Goal: Task Accomplishment & Management: Use online tool/utility

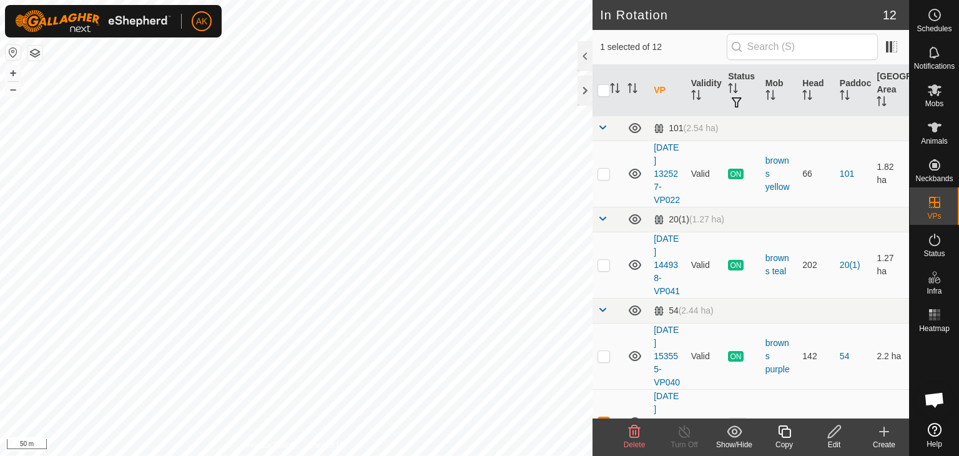
click at [784, 431] on icon at bounding box center [784, 431] width 16 height 15
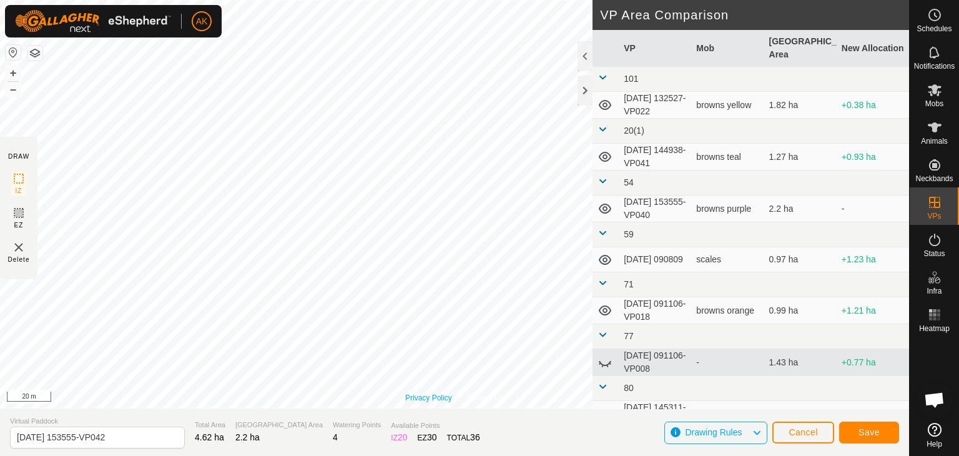
click at [427, 398] on div "Privacy Policy Contact Us 629291 3344629291 browns purple [DATE] 153555-VP040 +…" at bounding box center [454, 204] width 909 height 408
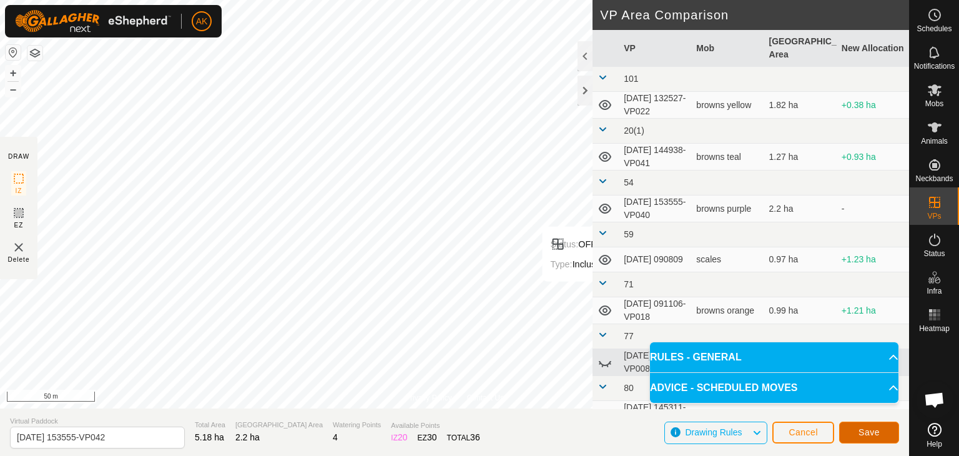
click at [854, 430] on button "Save" at bounding box center [869, 432] width 60 height 22
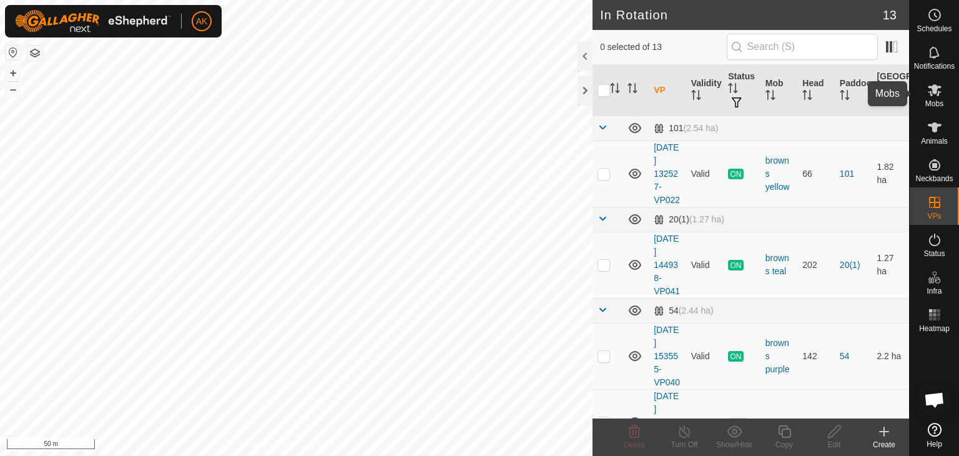
click at [936, 100] on span "Mobs" at bounding box center [934, 103] width 18 height 7
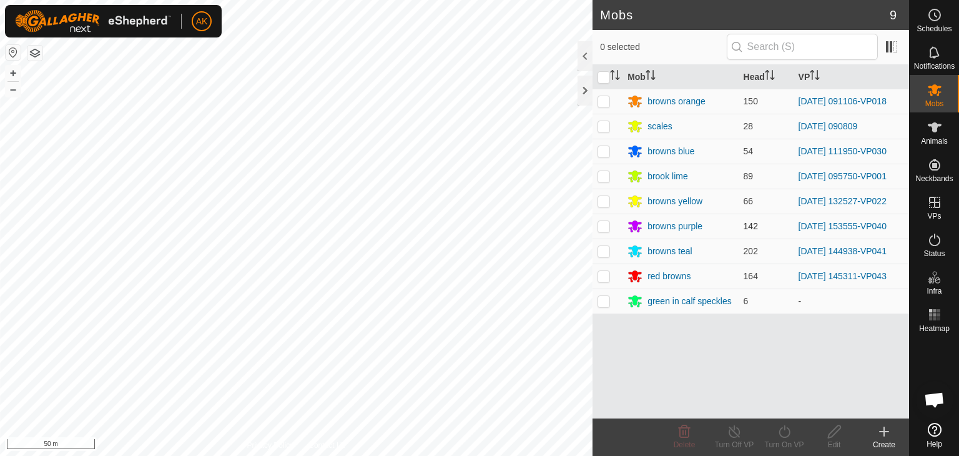
click at [604, 226] on p-checkbox at bounding box center [603, 226] width 12 height 10
checkbox input "true"
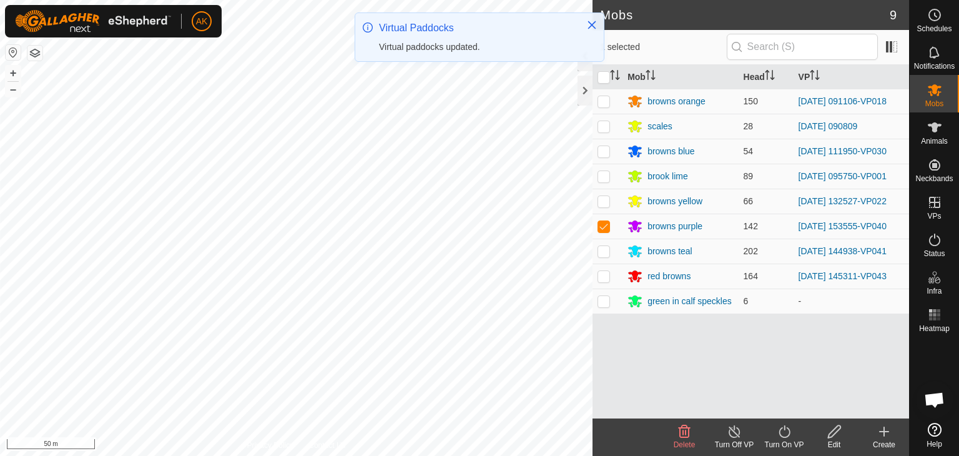
click at [786, 434] on icon at bounding box center [784, 431] width 16 height 15
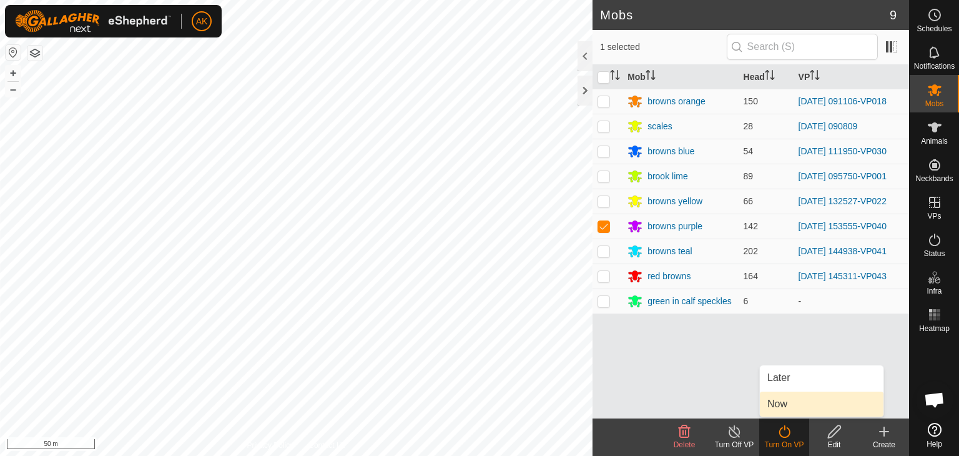
click at [776, 403] on link "Now" at bounding box center [821, 403] width 124 height 25
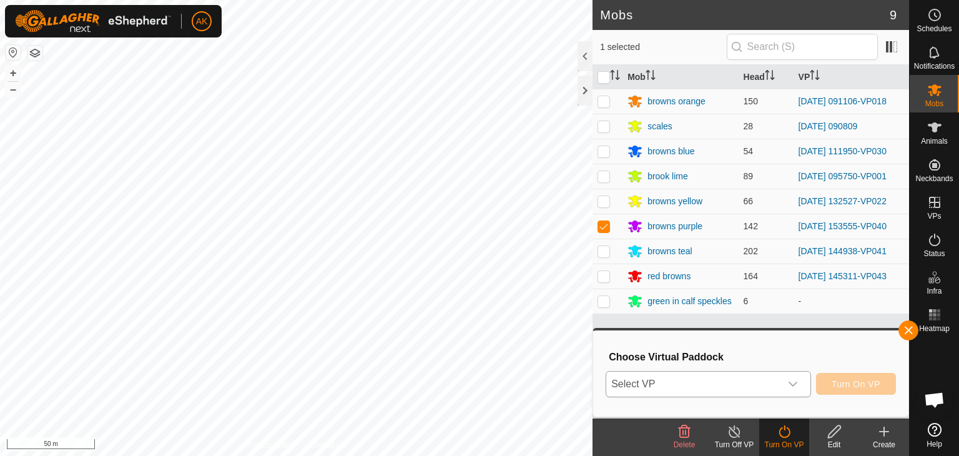
click at [665, 384] on span "Select VP" at bounding box center [693, 383] width 174 height 25
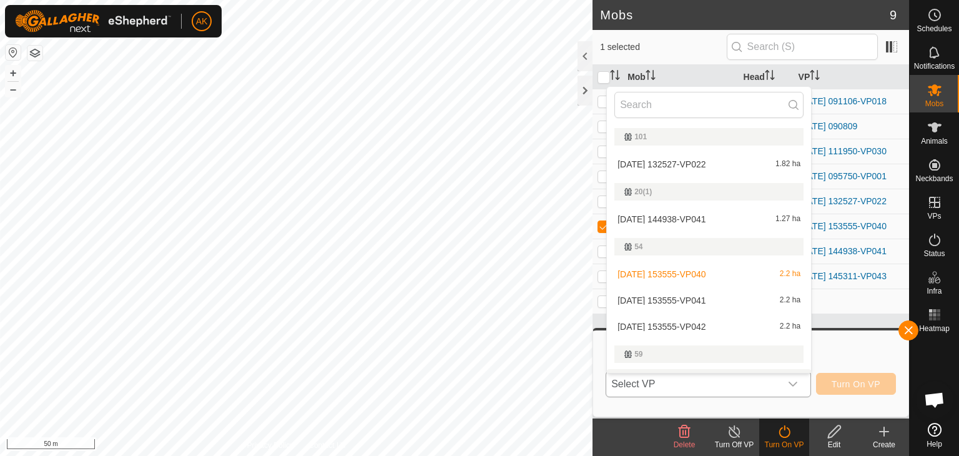
scroll to position [21, 0]
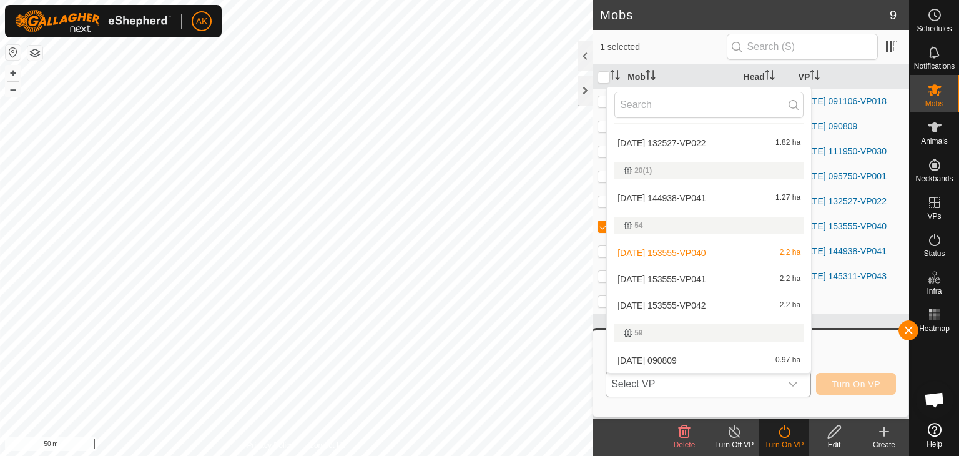
click at [665, 300] on li "[DATE] 153555-VP042 2.2 ha" at bounding box center [709, 305] width 204 height 25
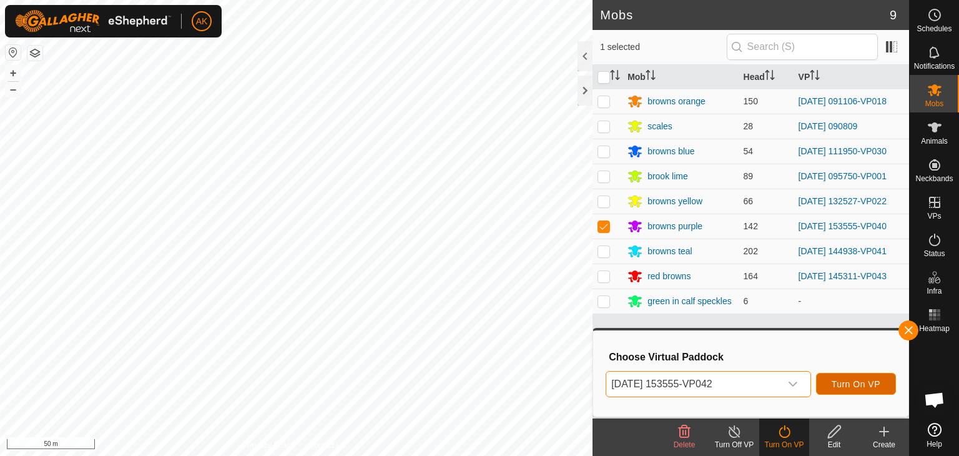
click at [856, 384] on span "Turn On VP" at bounding box center [855, 384] width 49 height 10
